Goal: Information Seeking & Learning: Learn about a topic

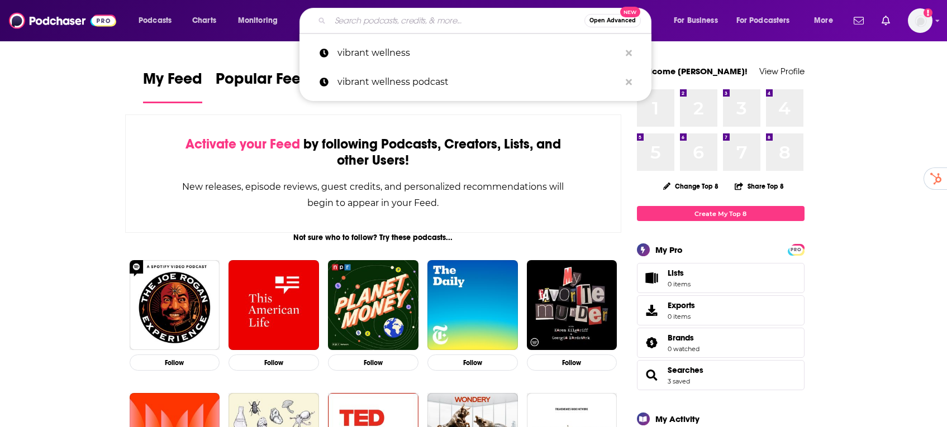
click at [432, 27] on input "Search podcasts, credits, & more..." at bounding box center [457, 21] width 254 height 18
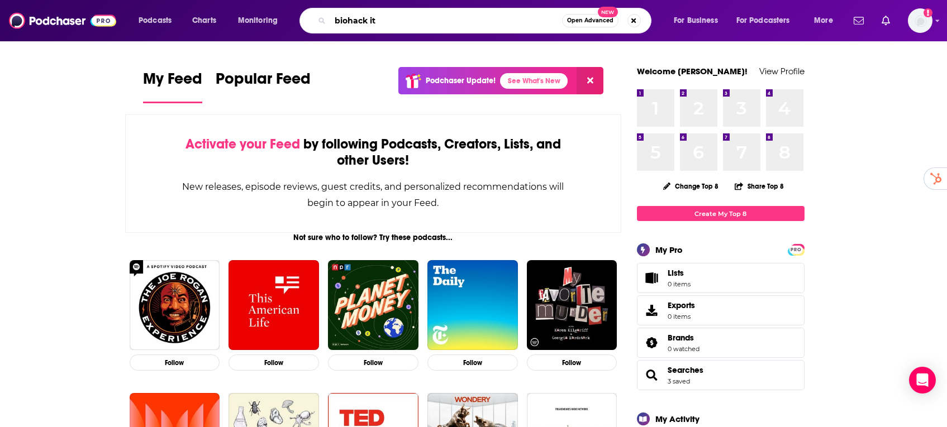
type input "biohack it"
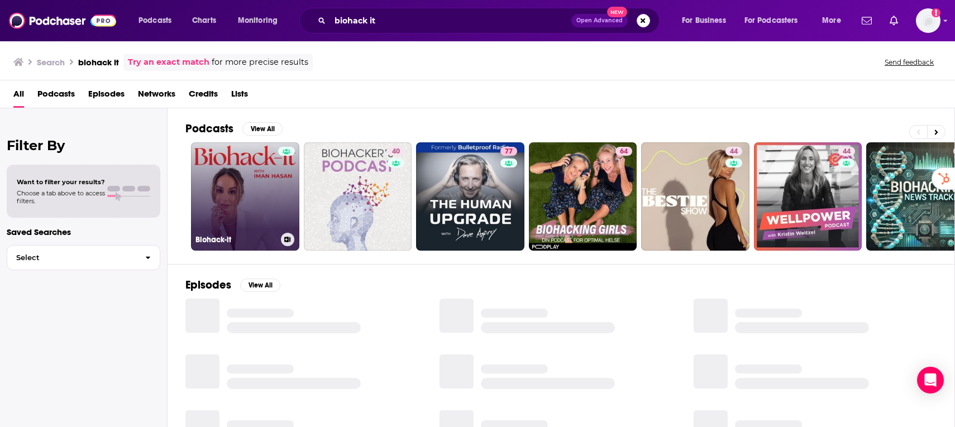
click at [254, 190] on link "Biohack-it" at bounding box center [245, 196] width 108 height 108
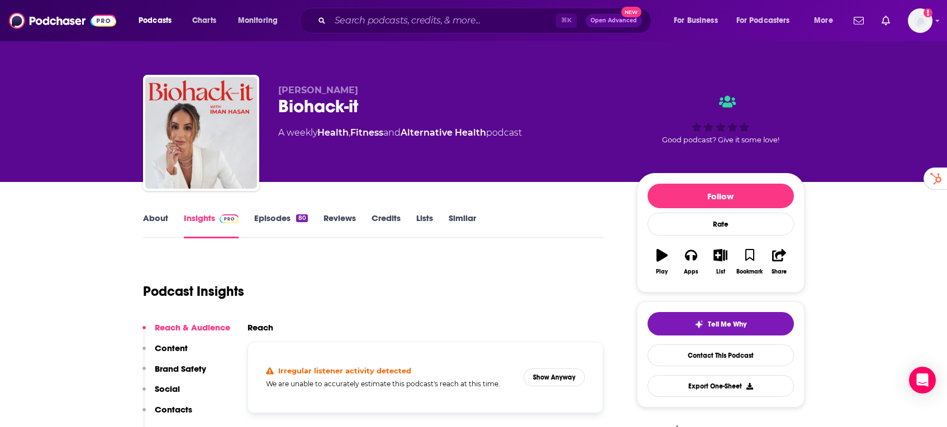
scroll to position [204, 0]
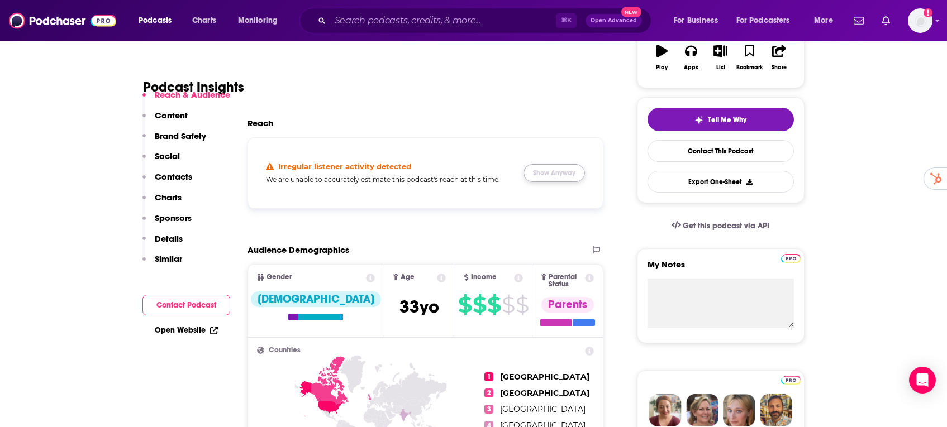
click at [561, 172] on button "Show Anyway" at bounding box center [553, 173] width 61 height 18
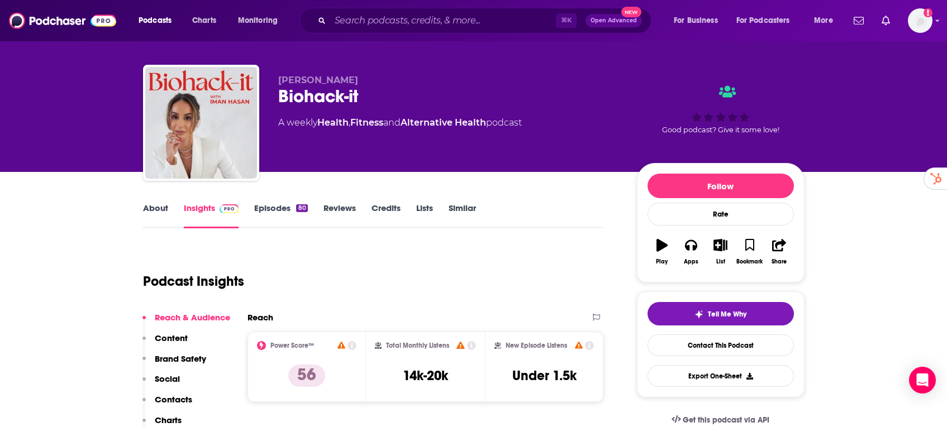
scroll to position [0, 0]
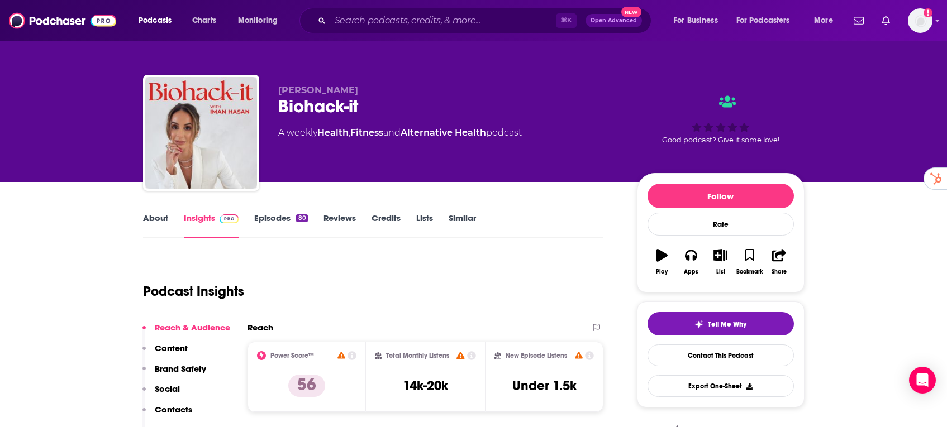
click at [342, 6] on div "Podcasts Charts Monitoring ⌘ K Open Advanced New For Business For Podcasters Mo…" at bounding box center [473, 20] width 947 height 41
